Goal: Complete application form

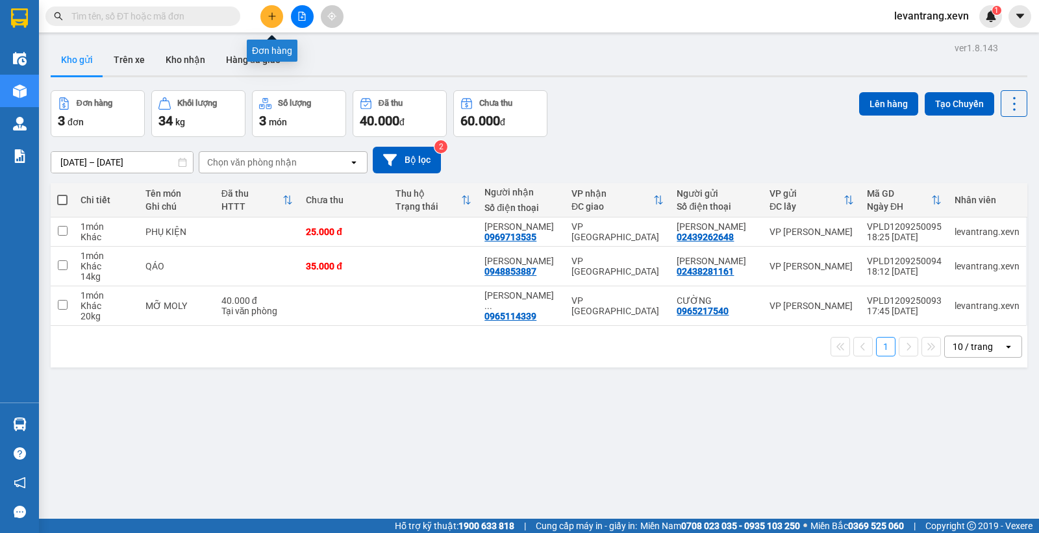
click at [275, 18] on icon "plus" at bounding box center [272, 16] width 9 height 9
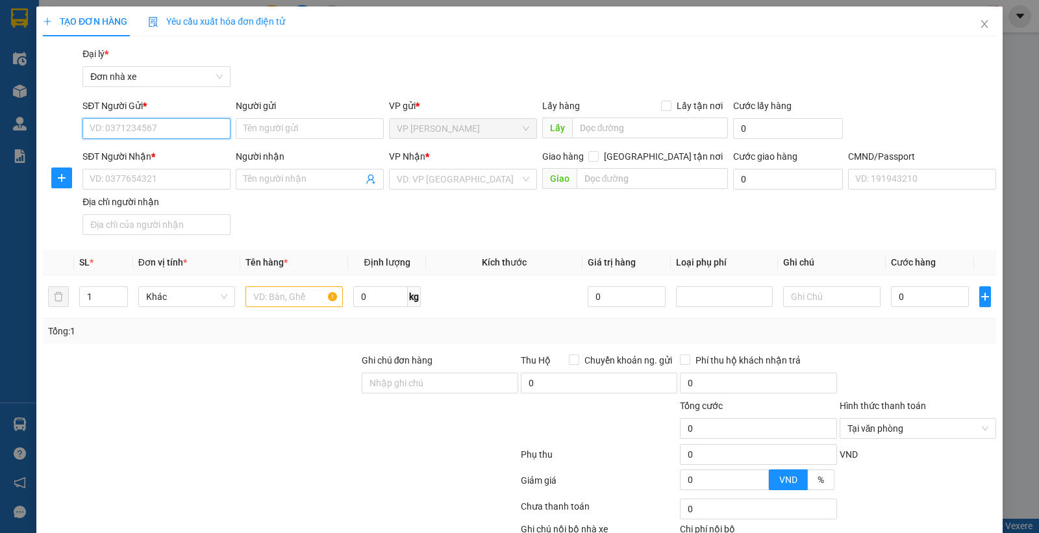
click at [187, 133] on input "SĐT Người Gửi *" at bounding box center [157, 128] width 148 height 21
type input "898"
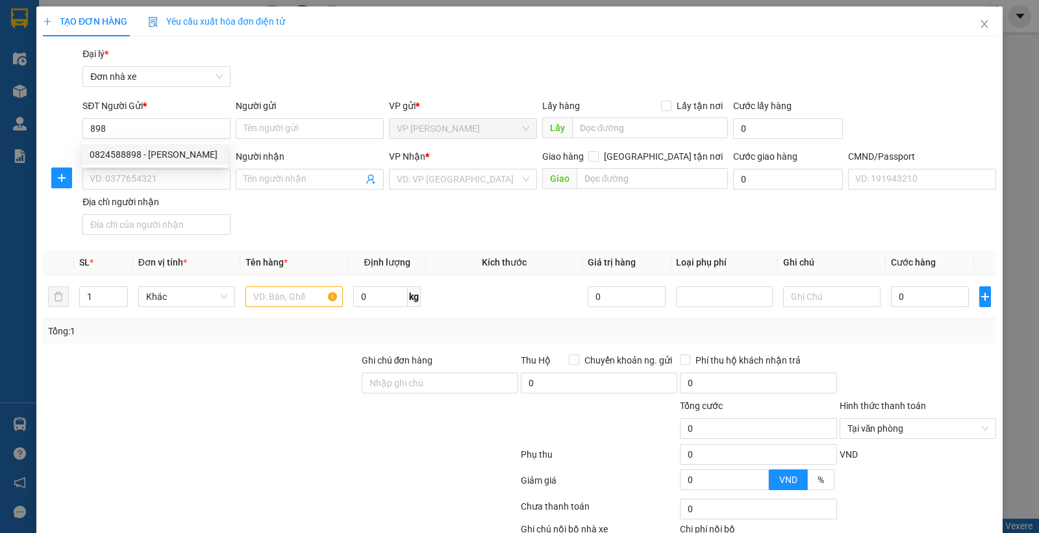
click at [331, 225] on div "SĐT Người Nhận * VD: 0377654321 Người nhận Tên người nhận VP Nhận * VD: VP [GEO…" at bounding box center [539, 194] width 919 height 91
click at [175, 179] on input "SĐT Người Nhận *" at bounding box center [157, 179] width 148 height 21
type input "5898"
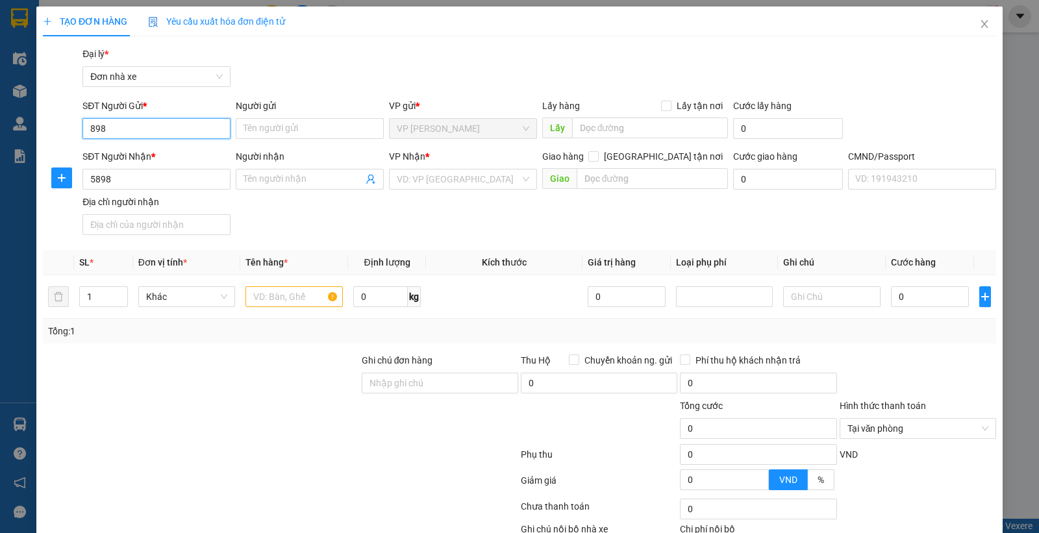
click at [177, 135] on input "898" at bounding box center [157, 128] width 148 height 21
type input "5898"
click at [163, 178] on input "5898" at bounding box center [157, 179] width 148 height 21
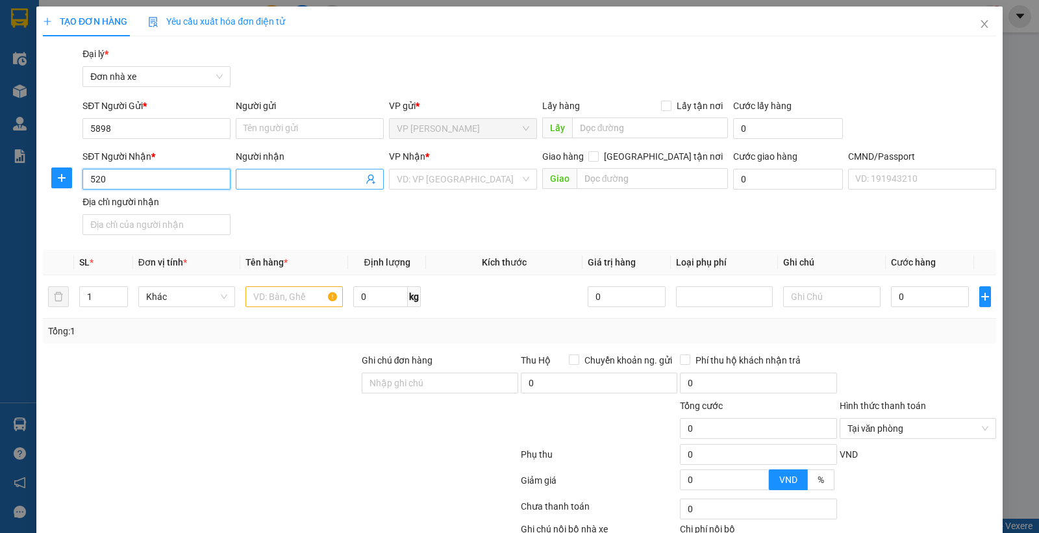
type input "520"
click at [262, 177] on input "Người nhận" at bounding box center [304, 179] width 120 height 14
click at [419, 179] on input "search" at bounding box center [458, 179] width 123 height 19
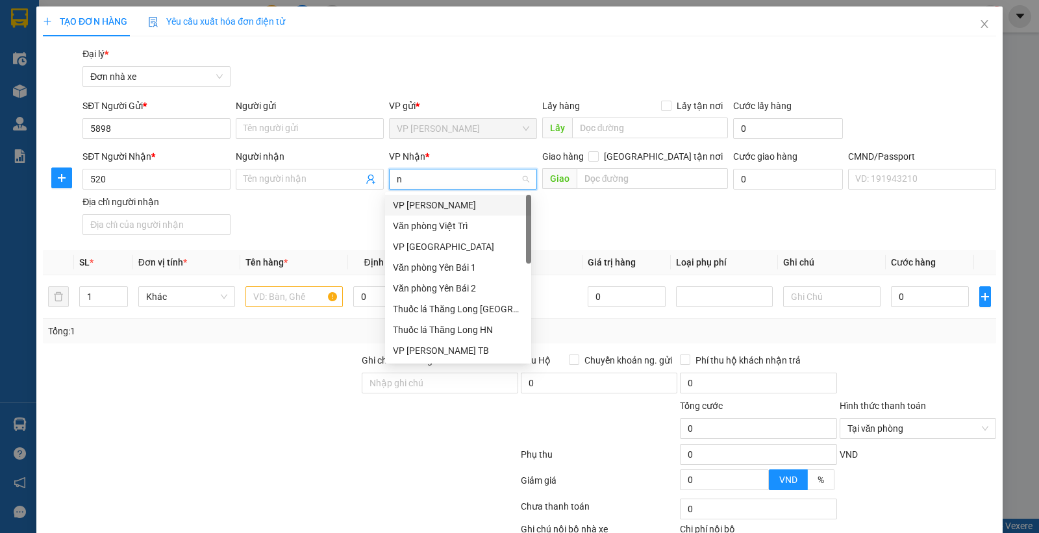
type input "na"
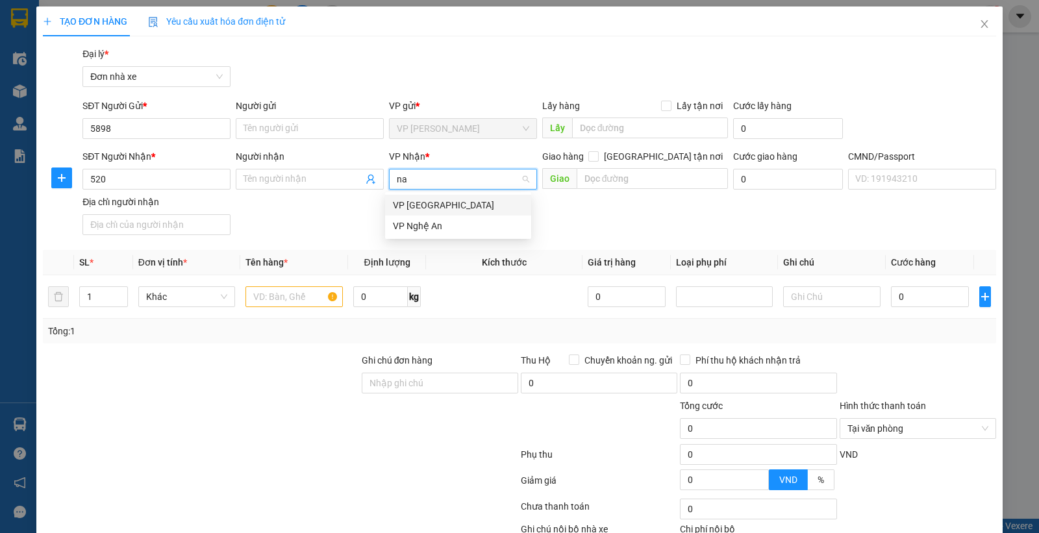
click at [449, 204] on div "VP Nam Định" at bounding box center [458, 205] width 131 height 14
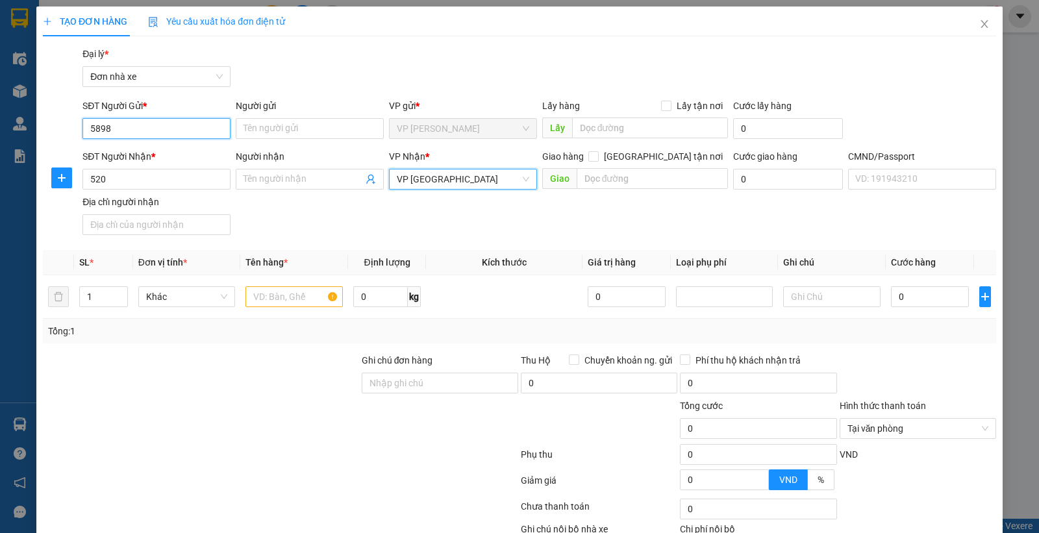
click at [158, 125] on input "5898" at bounding box center [157, 128] width 148 height 21
click at [197, 160] on div "0984505898 - ANH HIỆU" at bounding box center [155, 154] width 131 height 14
type input "0984505898"
type input "ANH HIỆU"
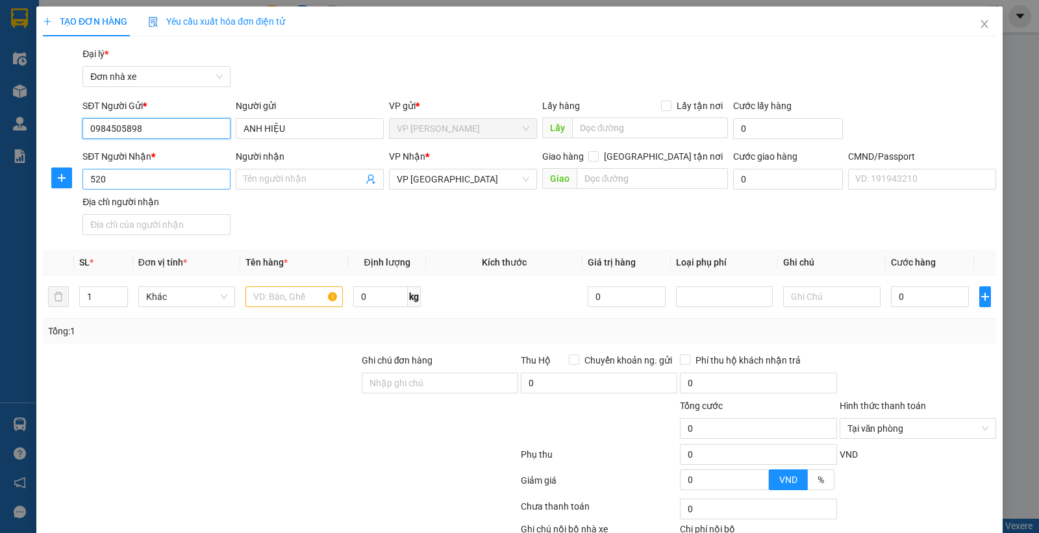
type input "0984505898"
click at [180, 175] on input "520" at bounding box center [157, 179] width 148 height 21
type input "520"
click at [176, 173] on input "520" at bounding box center [157, 179] width 148 height 21
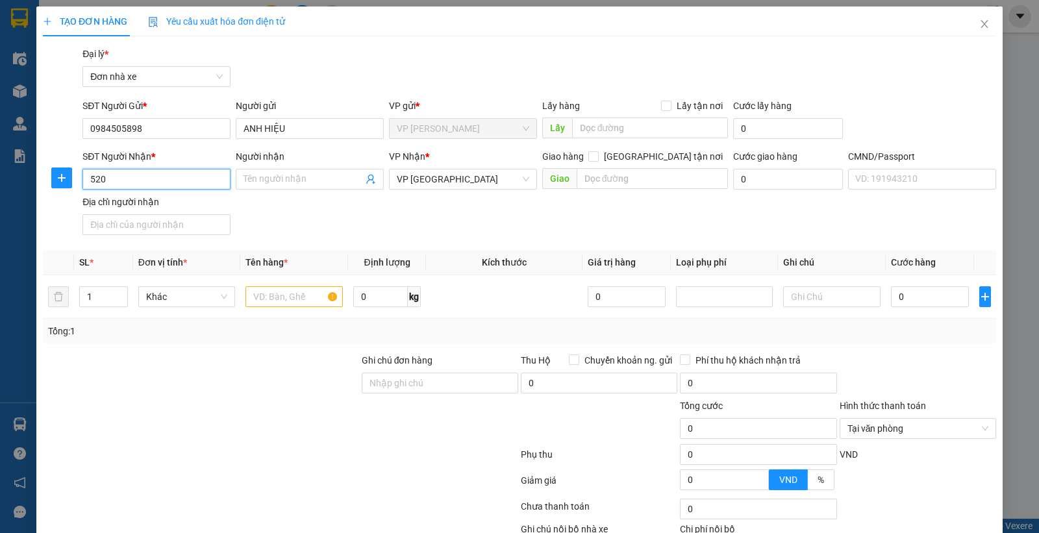
click at [176, 173] on input "520" at bounding box center [157, 179] width 148 height 21
click at [174, 173] on input "SĐT Người Nhận *" at bounding box center [157, 179] width 148 height 21
click at [427, 180] on span "VP Nam Định" at bounding box center [463, 179] width 133 height 19
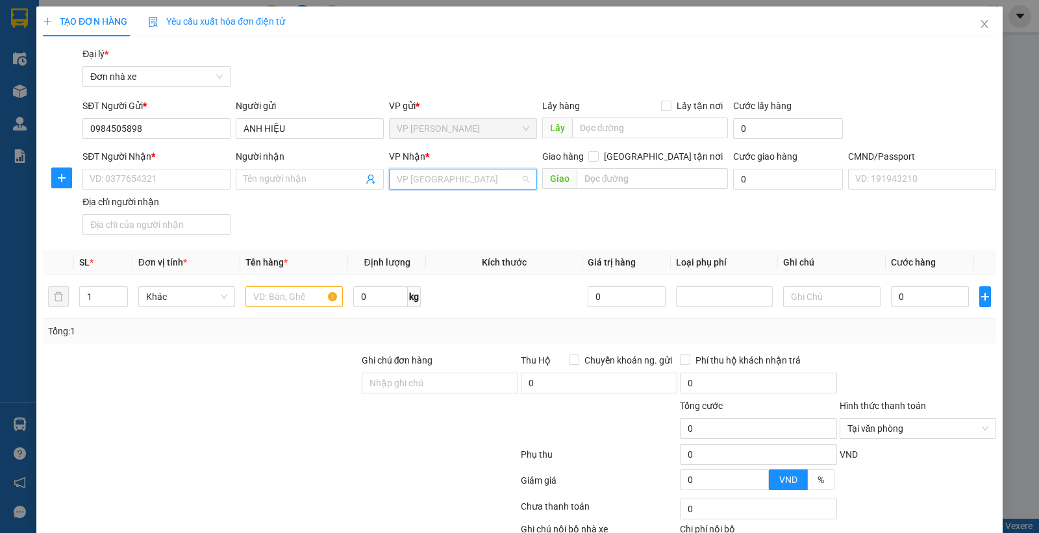
scroll to position [146, 0]
click at [427, 180] on span "VP Nam Định" at bounding box center [463, 179] width 133 height 19
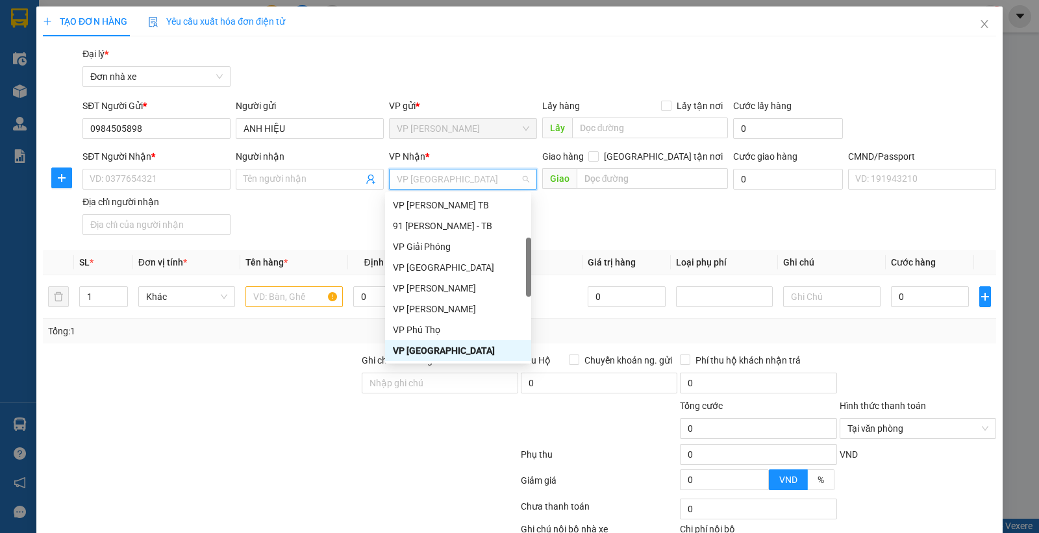
click at [447, 179] on span "VP Nam Định" at bounding box center [463, 179] width 133 height 19
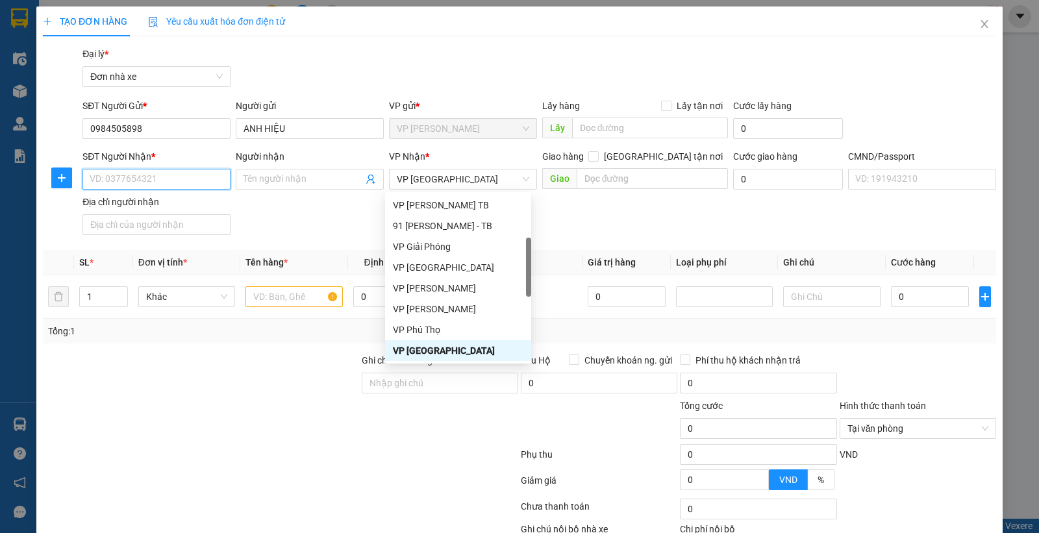
click at [177, 178] on input "SĐT Người Nhận *" at bounding box center [157, 179] width 148 height 21
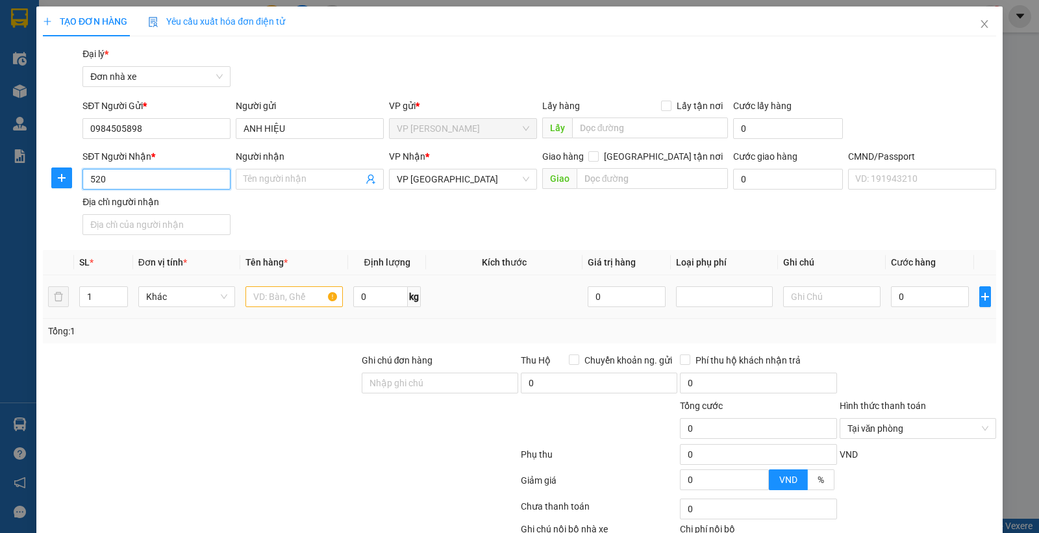
type input "520"
click at [297, 290] on input "text" at bounding box center [294, 297] width 97 height 21
type input "chia khóa"
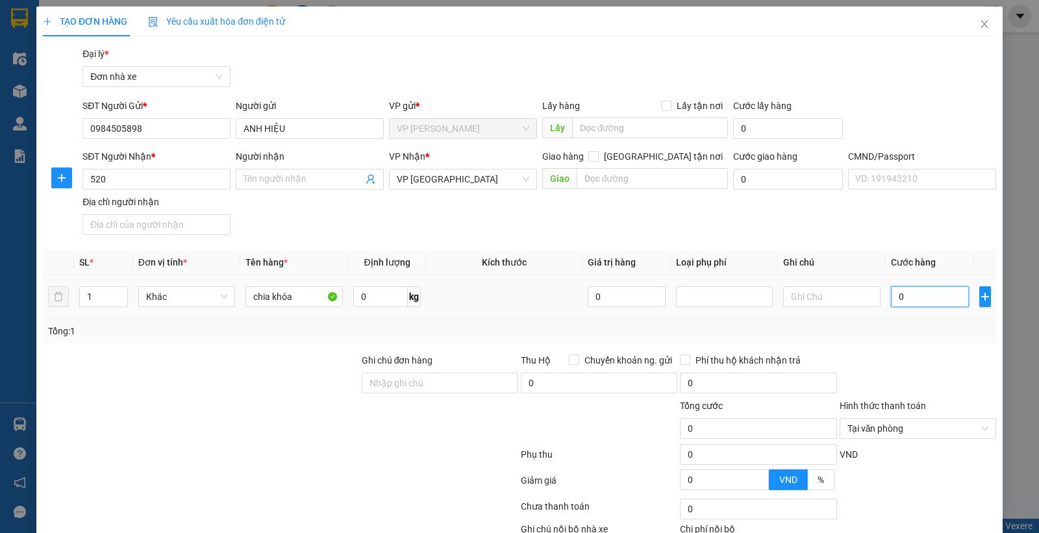
click at [895, 301] on input "0" at bounding box center [930, 297] width 78 height 21
click at [895, 300] on input "0" at bounding box center [930, 297] width 78 height 21
type input "2"
type input "25"
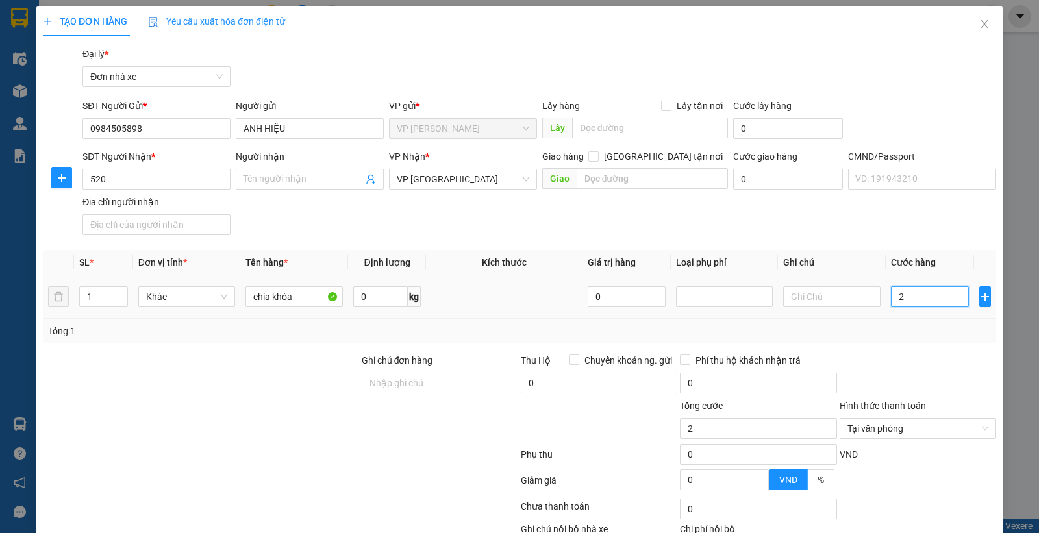
type input "25"
type input "250"
type input "2.500"
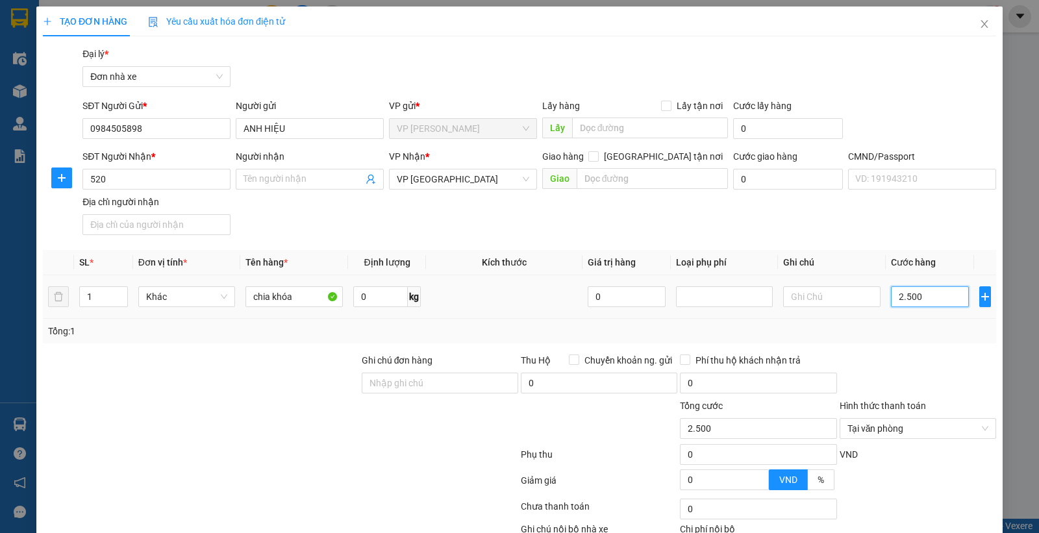
type input "25.000"
click at [166, 185] on input "520" at bounding box center [157, 179] width 148 height 21
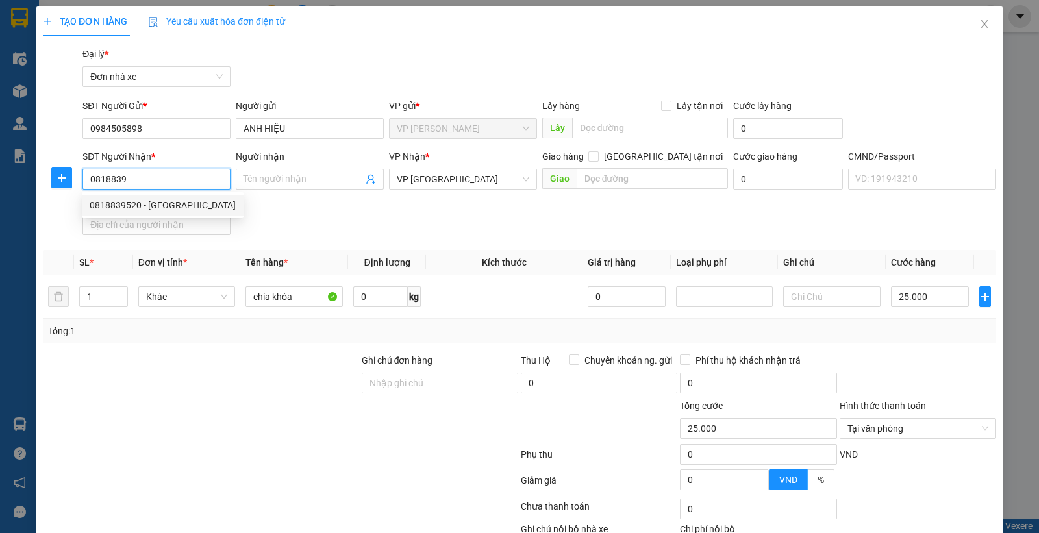
click at [178, 197] on div "0818839520 - MỸ LINH" at bounding box center [163, 205] width 162 height 21
type input "0818839520"
type input "MỸ LINH"
type input "036197004740-CHU THỊ MỸ LINH, THÔN VỊ KHUÊ, ĐIỀN XÁ"
type input "0818839520"
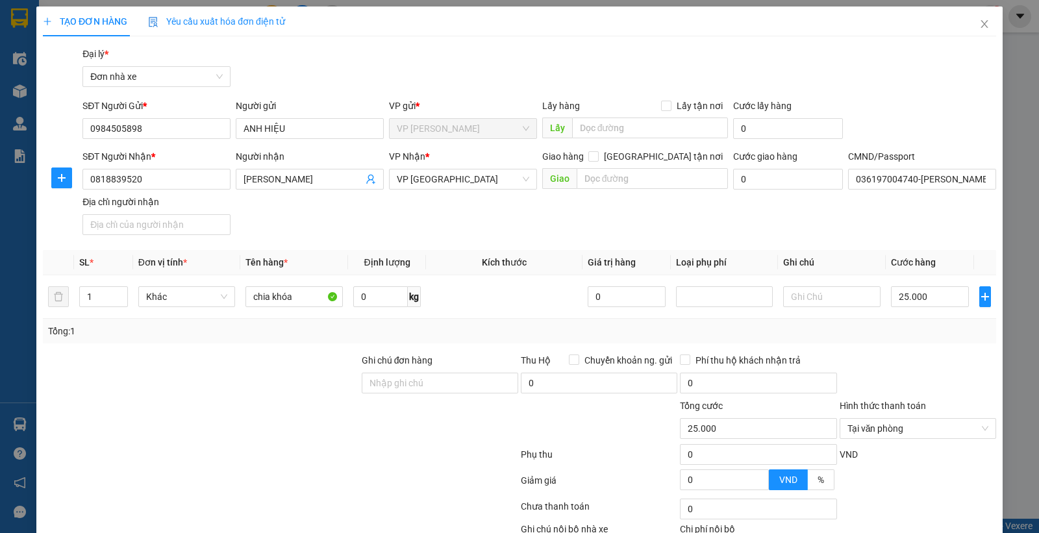
click at [392, 212] on div "SĐT Người Nhận * 0818839520 Người nhận MỸ LINH VP Nhận * VP Nam Định Giao hàng …" at bounding box center [539, 194] width 919 height 91
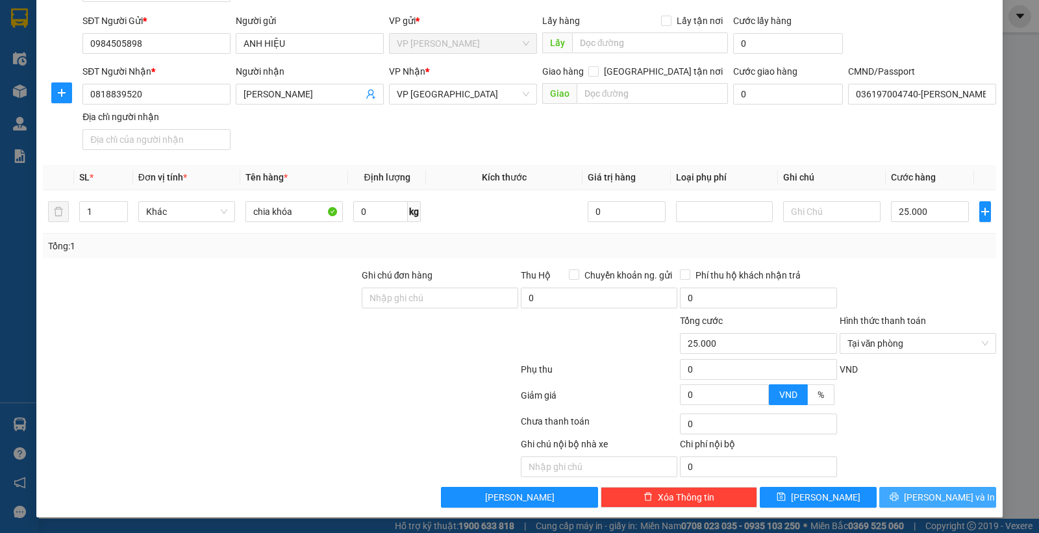
click at [899, 499] on icon "printer" at bounding box center [894, 496] width 9 height 9
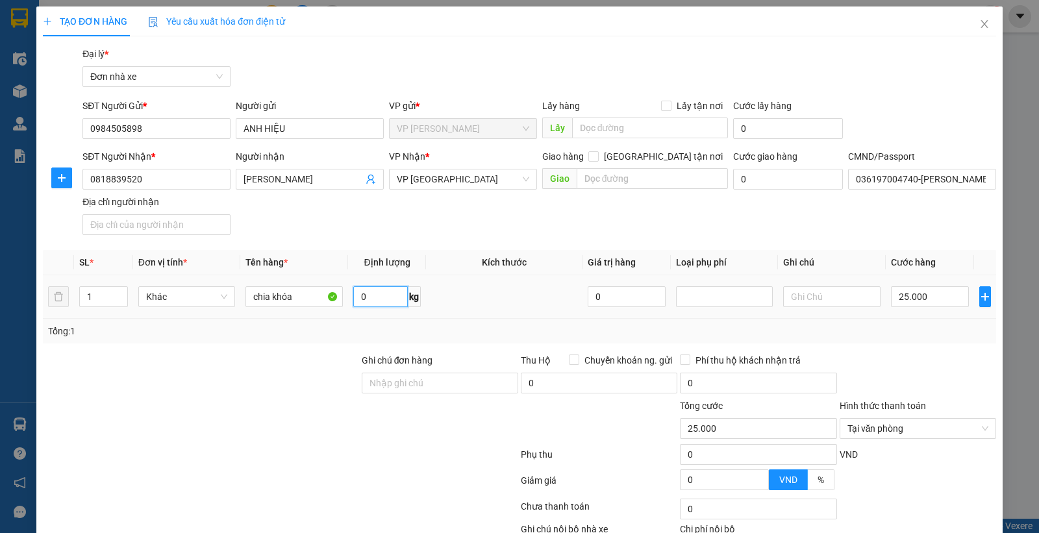
click at [390, 302] on input "0" at bounding box center [380, 297] width 55 height 21
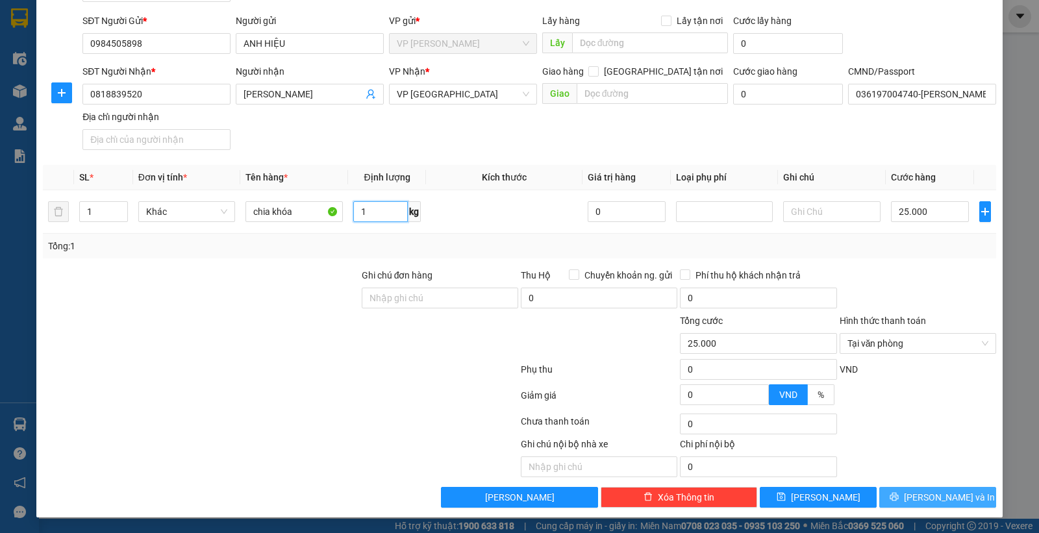
type input "1"
click at [886, 492] on button "Lưu và In" at bounding box center [938, 497] width 117 height 21
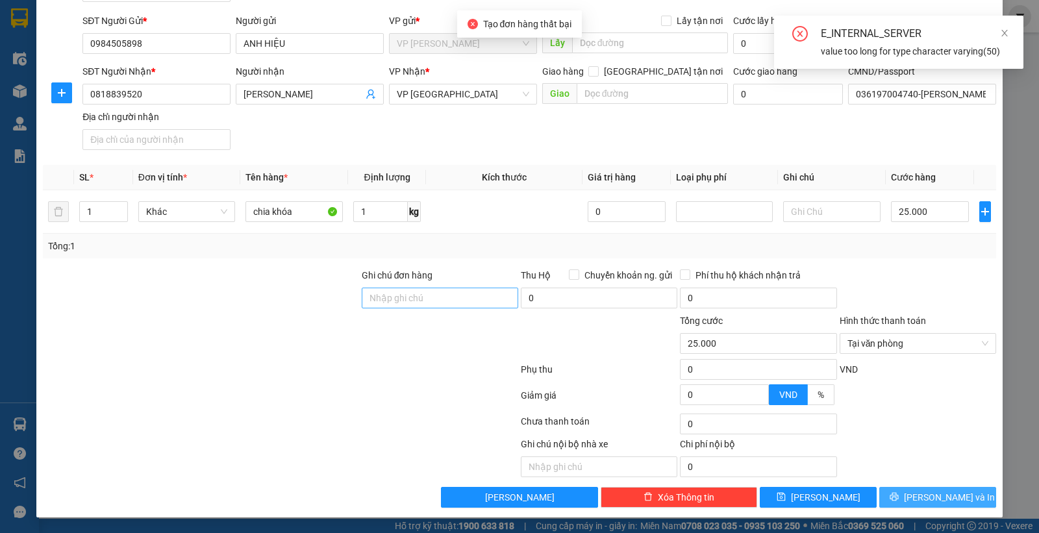
scroll to position [0, 0]
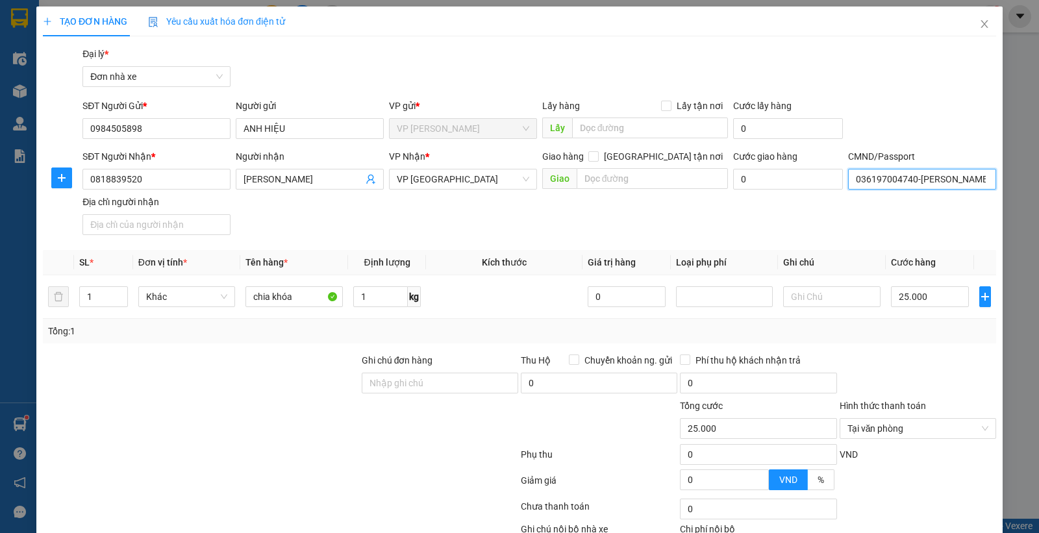
click at [930, 173] on input "036197004740-CHU THỊ MỸ LINH, THÔN VỊ KHUÊ, ĐIỀN XÁ" at bounding box center [922, 179] width 148 height 21
click at [921, 88] on div "Gói vận chuyển * Tiêu chuẩn Đại lý * Đơn nhà xe" at bounding box center [539, 69] width 919 height 45
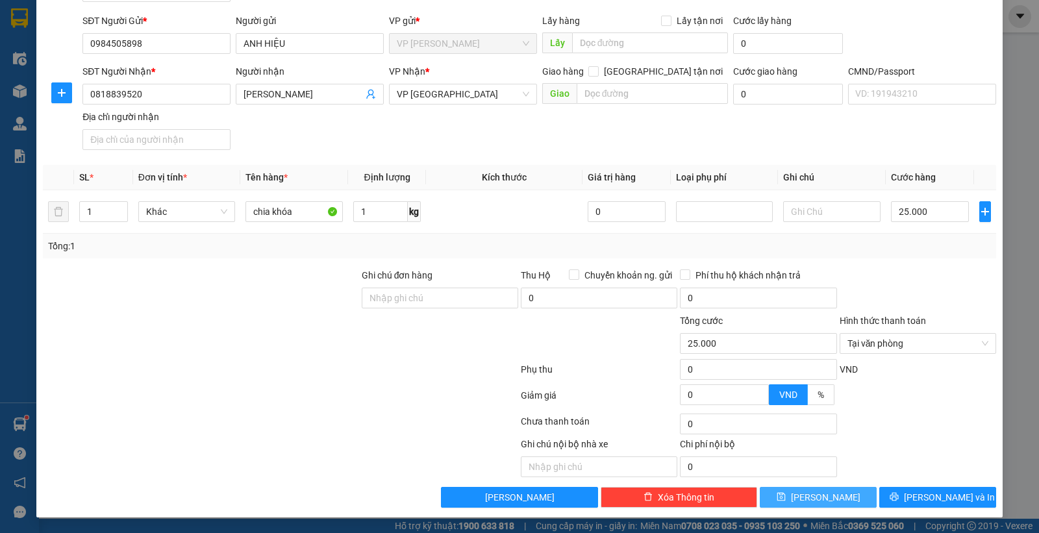
click at [836, 498] on button "Lưu" at bounding box center [818, 497] width 117 height 21
type input "0"
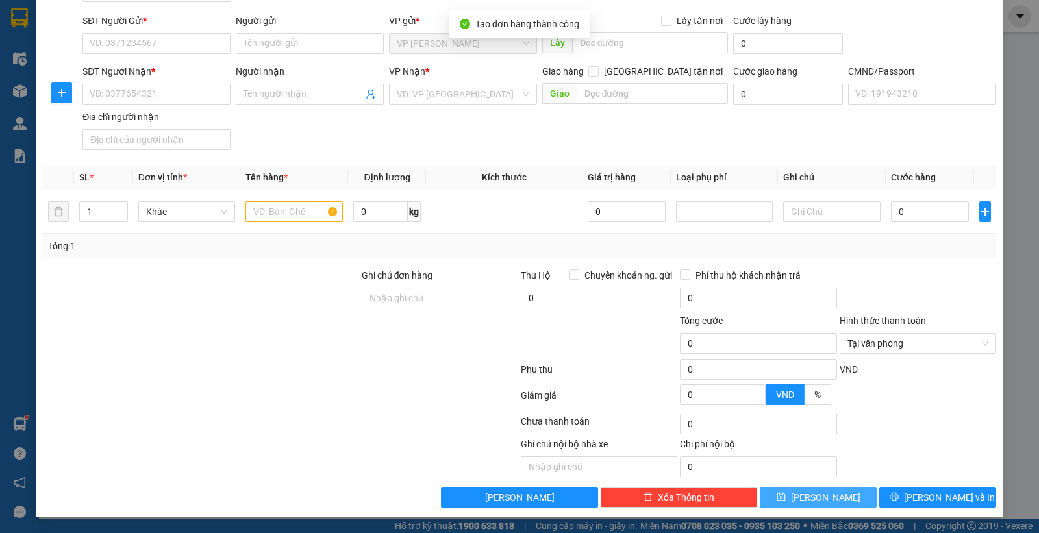
scroll to position [0, 0]
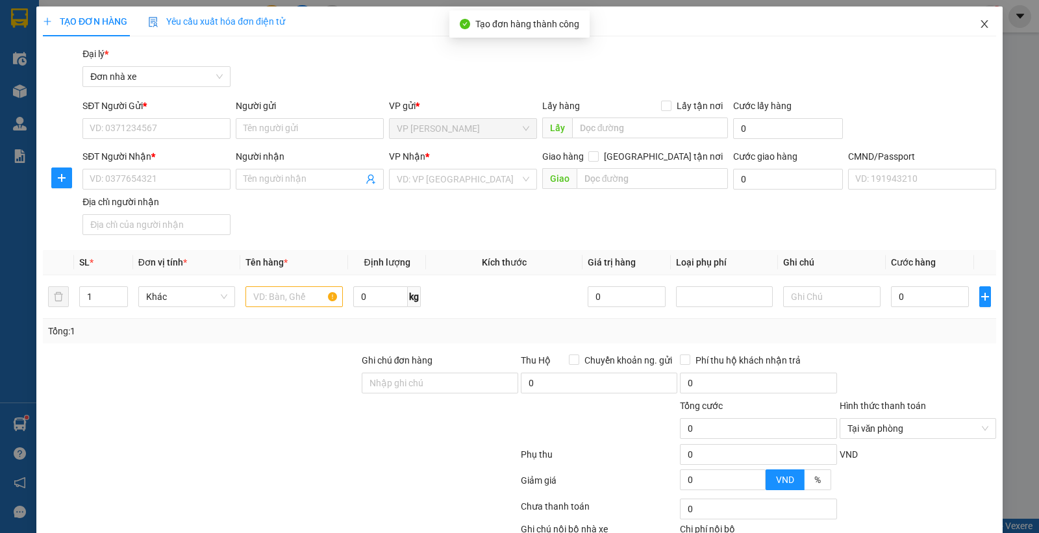
click at [980, 27] on icon "close" at bounding box center [985, 24] width 10 height 10
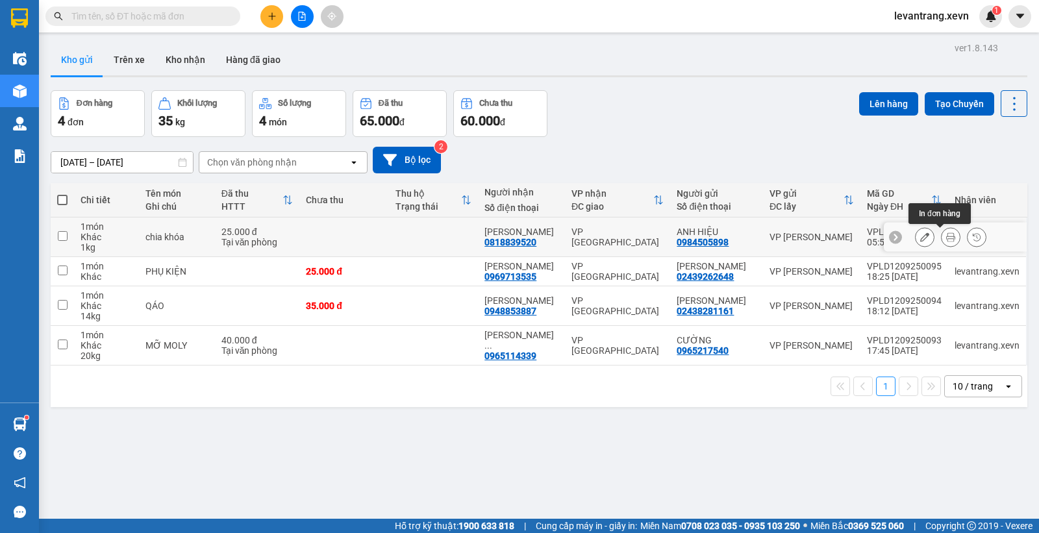
click at [947, 239] on icon at bounding box center [951, 237] width 9 height 9
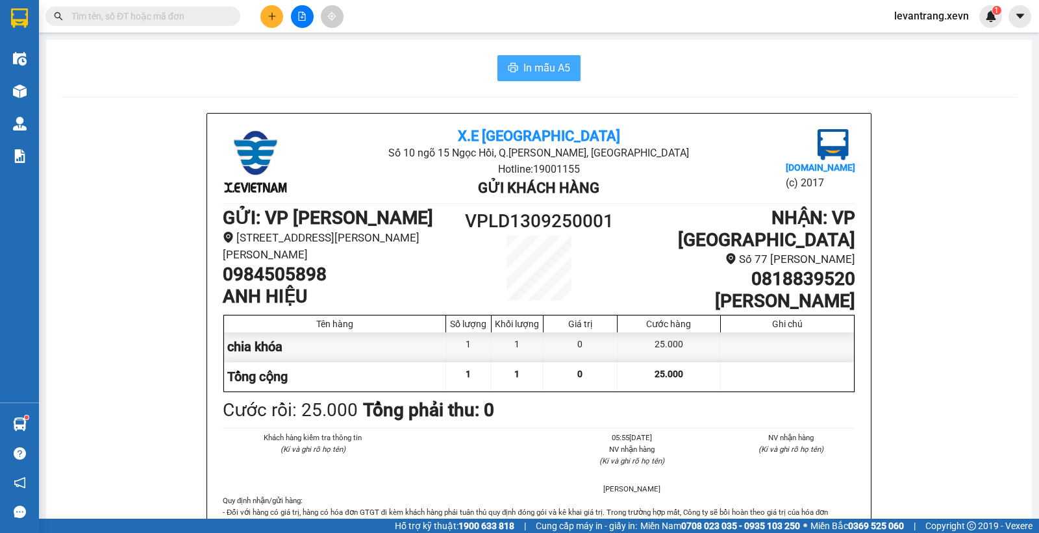
drag, startPoint x: 554, startPoint y: 69, endPoint x: 589, endPoint y: 71, distance: 35.2
click at [554, 68] on span "In mẫu A5" at bounding box center [547, 68] width 47 height 16
